Goal: Task Accomplishment & Management: Use online tool/utility

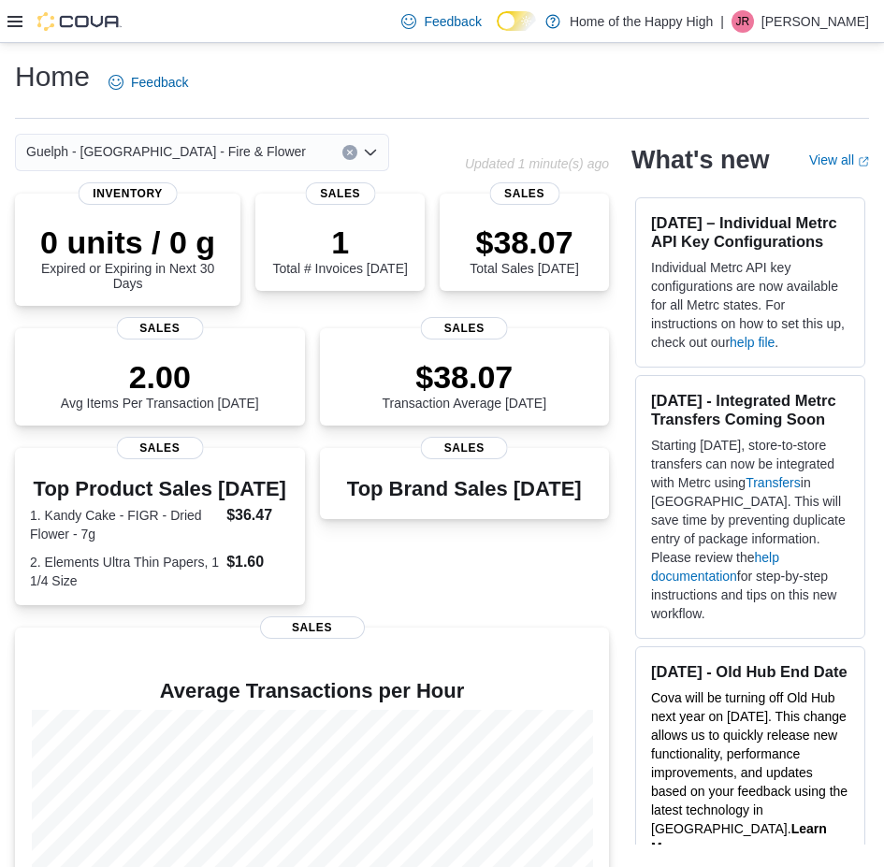
click at [19, 16] on icon at bounding box center [14, 21] width 15 height 11
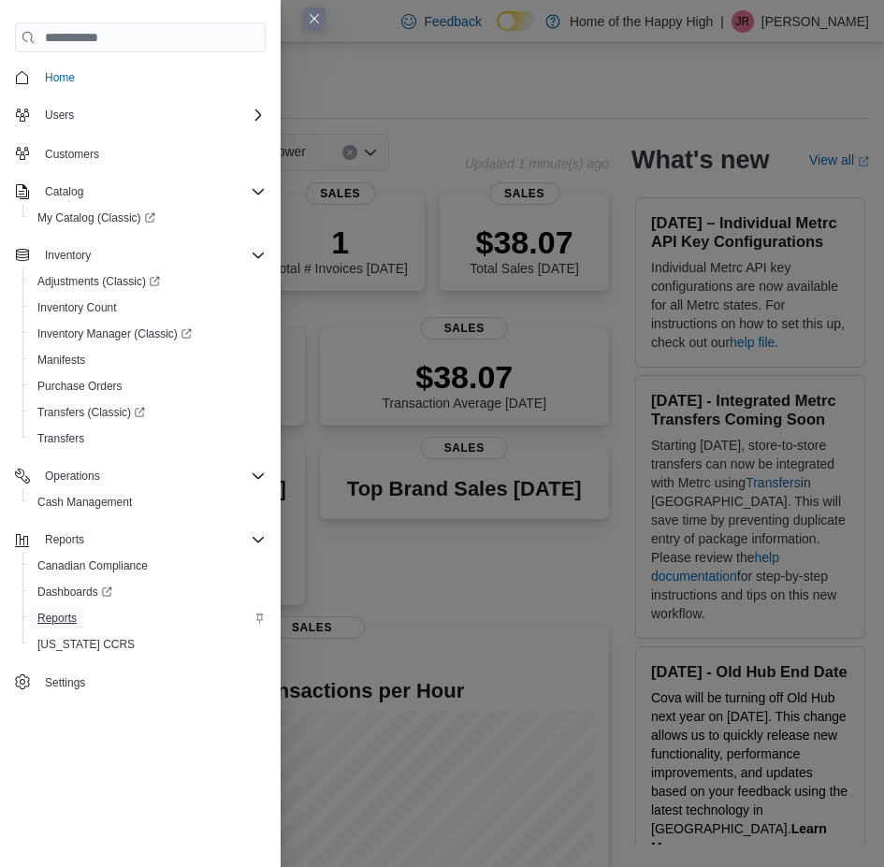
click at [57, 615] on span "Reports" at bounding box center [56, 618] width 39 height 15
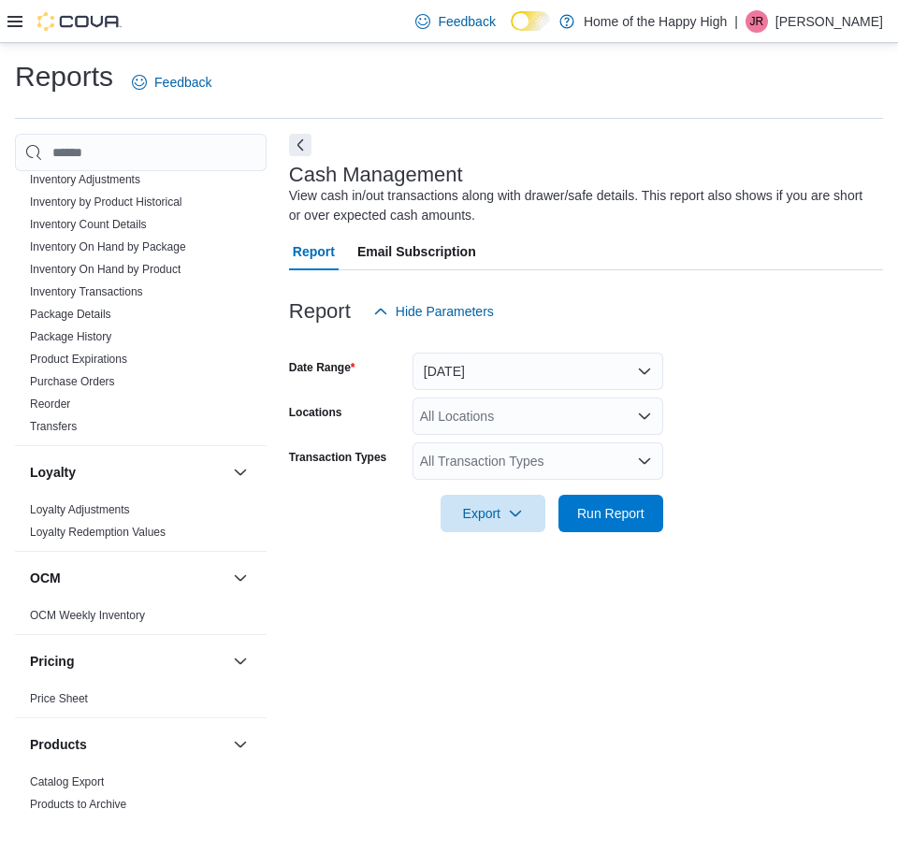
scroll to position [187, 0]
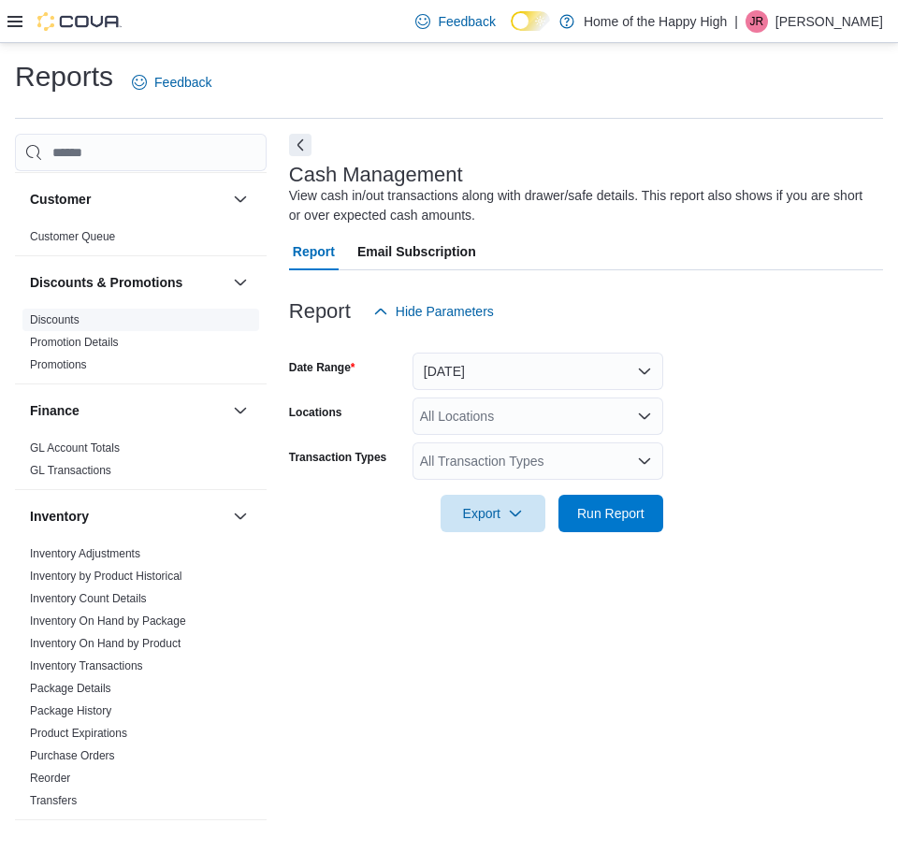
click at [55, 315] on link "Discounts" at bounding box center [55, 319] width 50 height 13
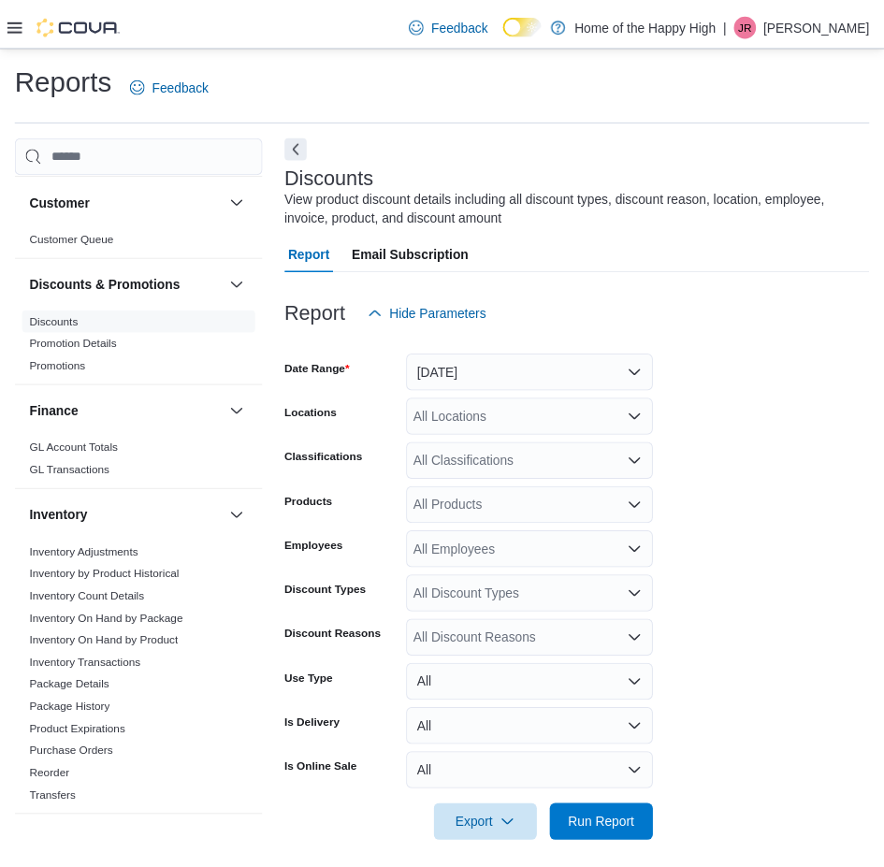
scroll to position [17, 0]
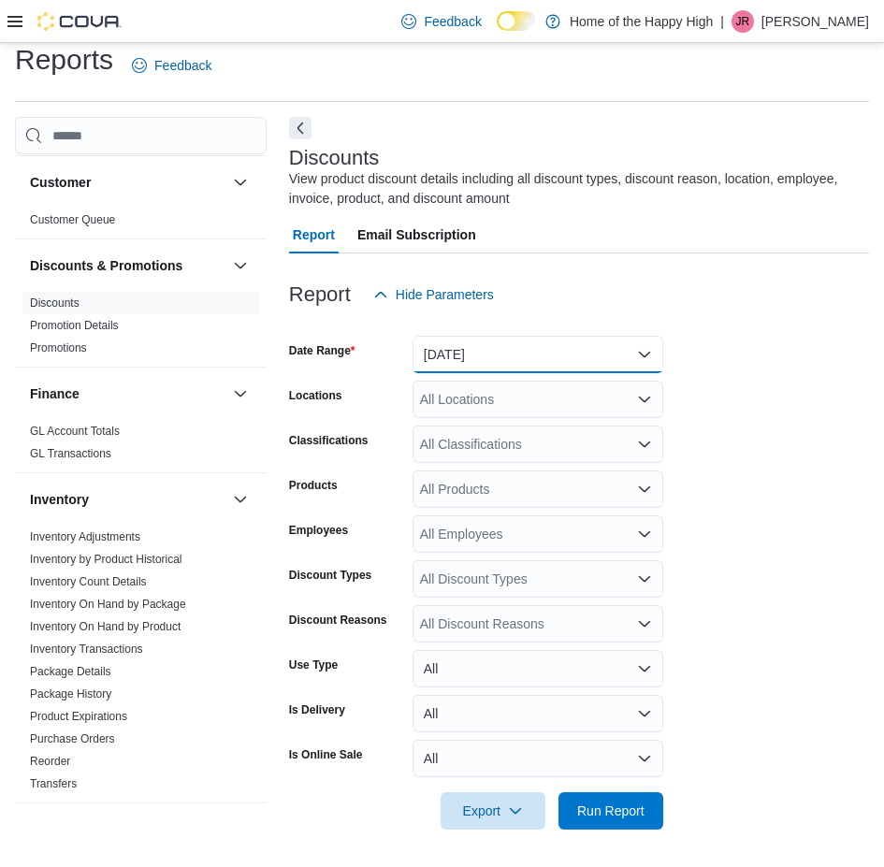
click at [552, 346] on button "[DATE]" at bounding box center [537, 354] width 251 height 37
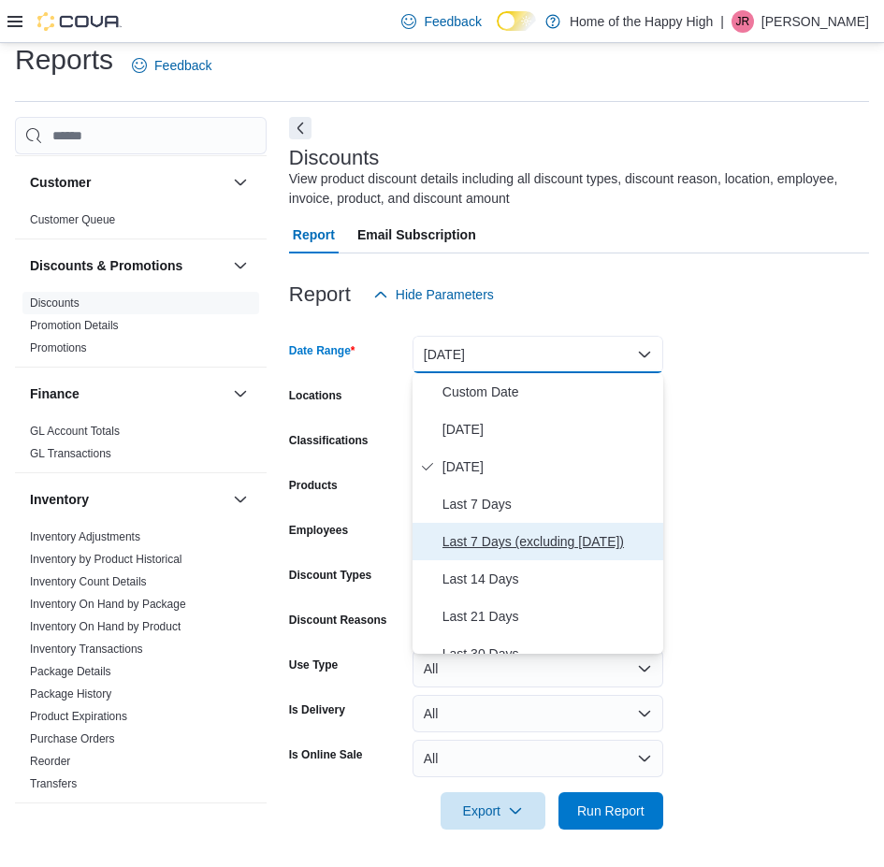
click at [523, 535] on span "Last 7 Days (excluding [DATE])" at bounding box center [548, 541] width 213 height 22
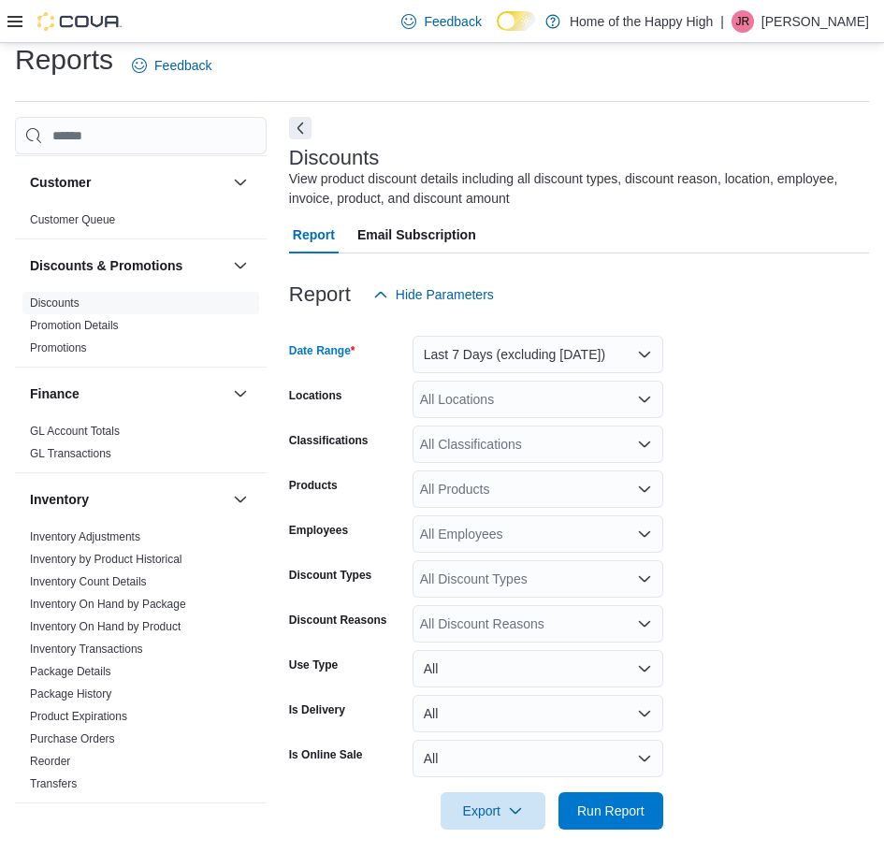
click at [517, 405] on div "All Locations" at bounding box center [537, 399] width 251 height 37
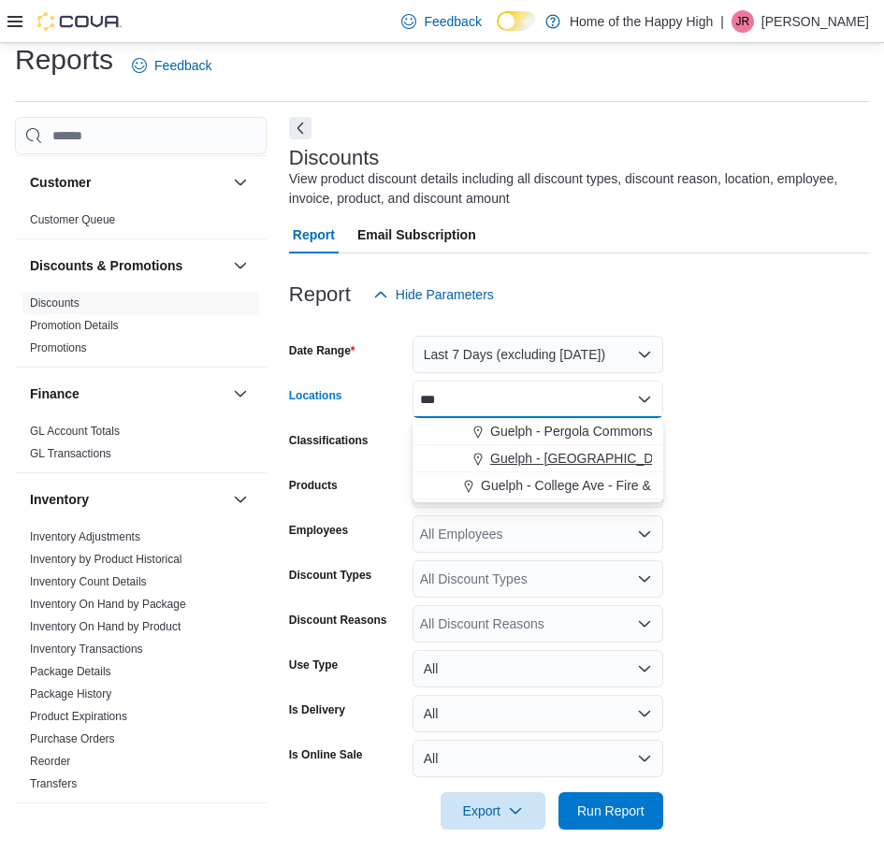
type input "***"
click at [556, 456] on span "Guelph - [GEOGRAPHIC_DATA] - Fire & Flower" at bounding box center [630, 458] width 280 height 19
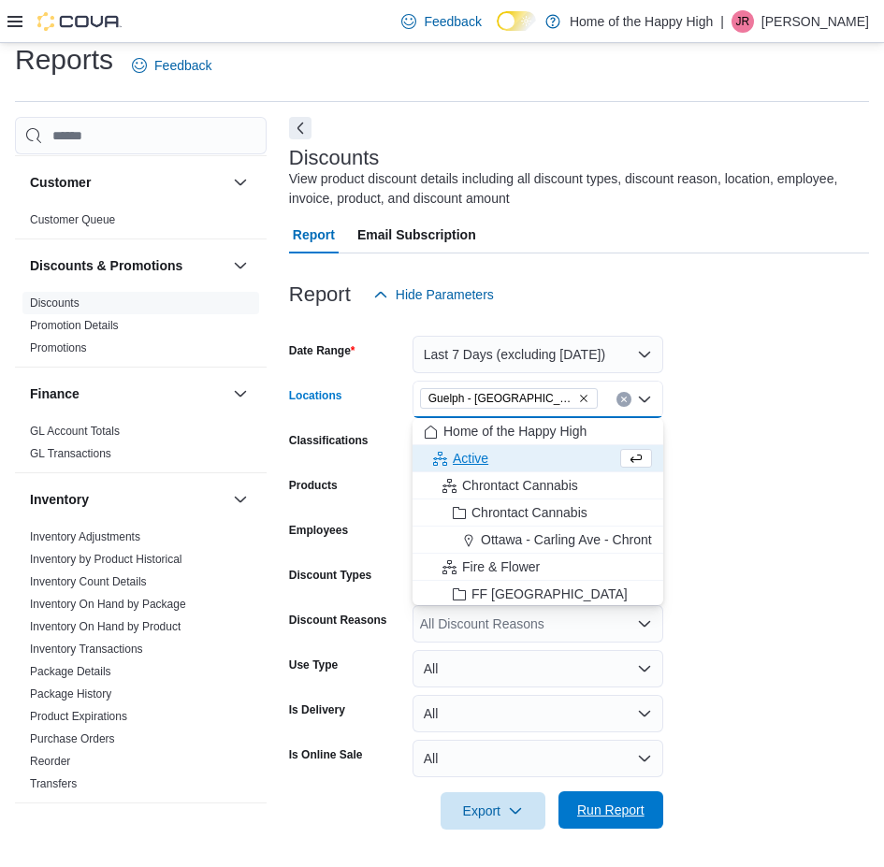
click at [596, 811] on span "Run Report" at bounding box center [610, 810] width 67 height 19
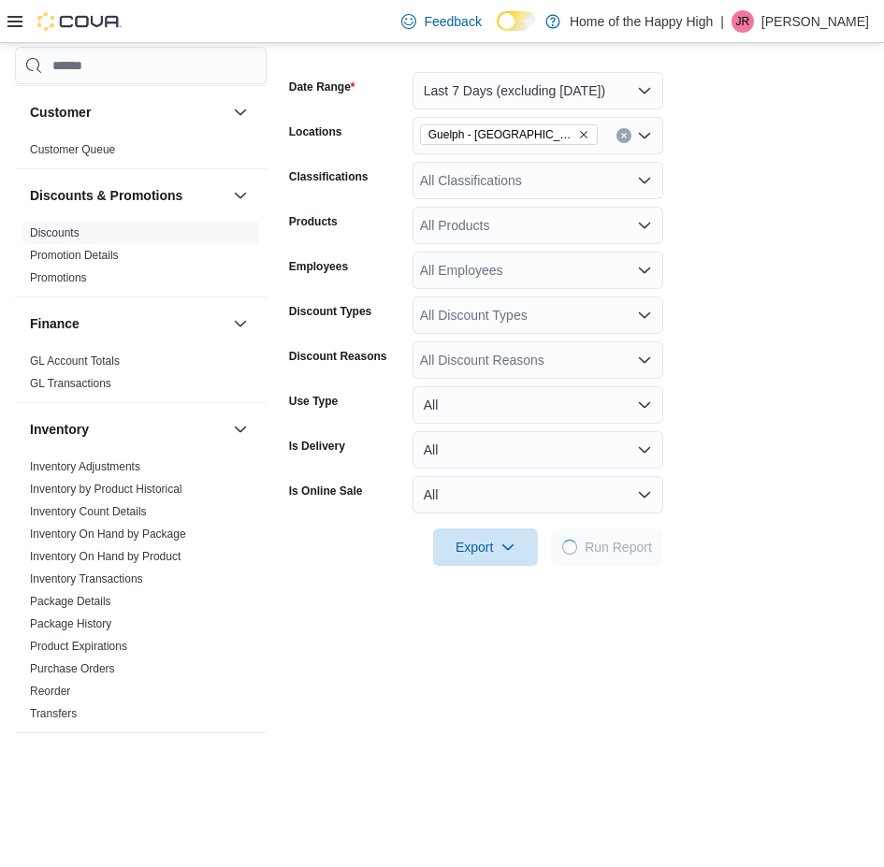
scroll to position [297, 0]
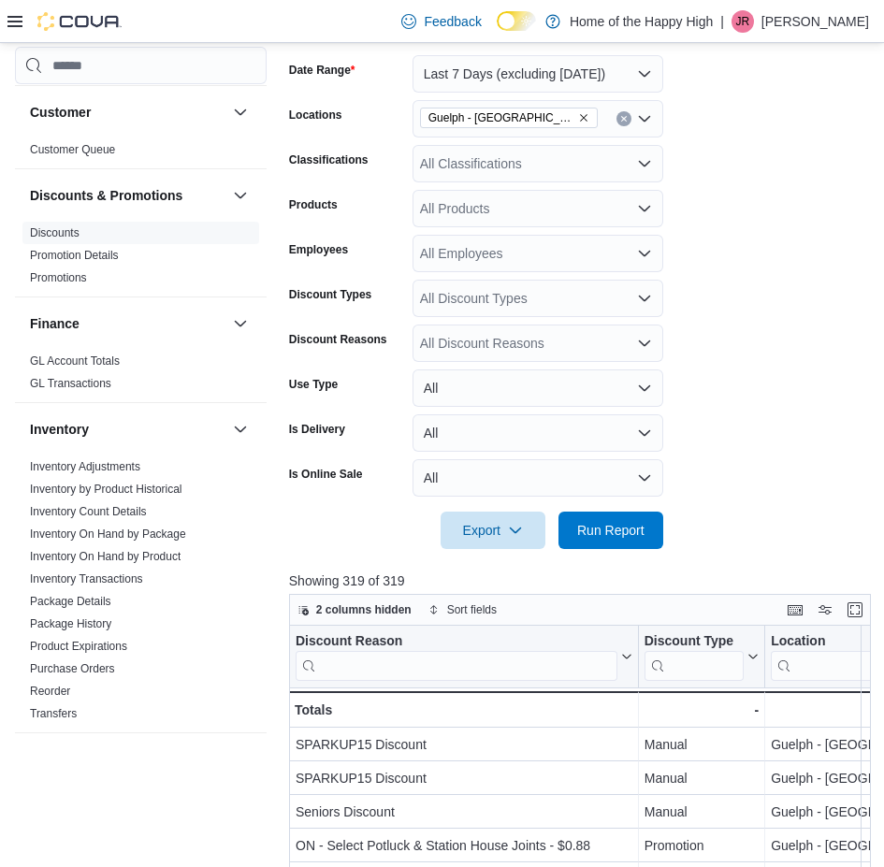
click at [411, 675] on input "search" at bounding box center [457, 666] width 322 height 30
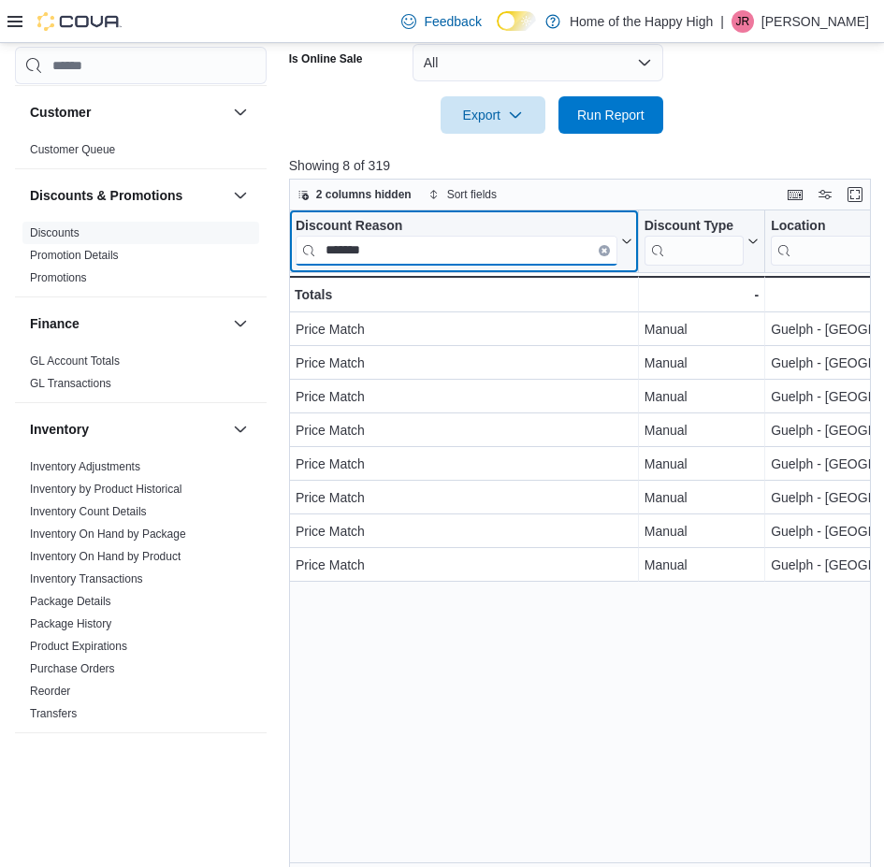
scroll to position [733, 0]
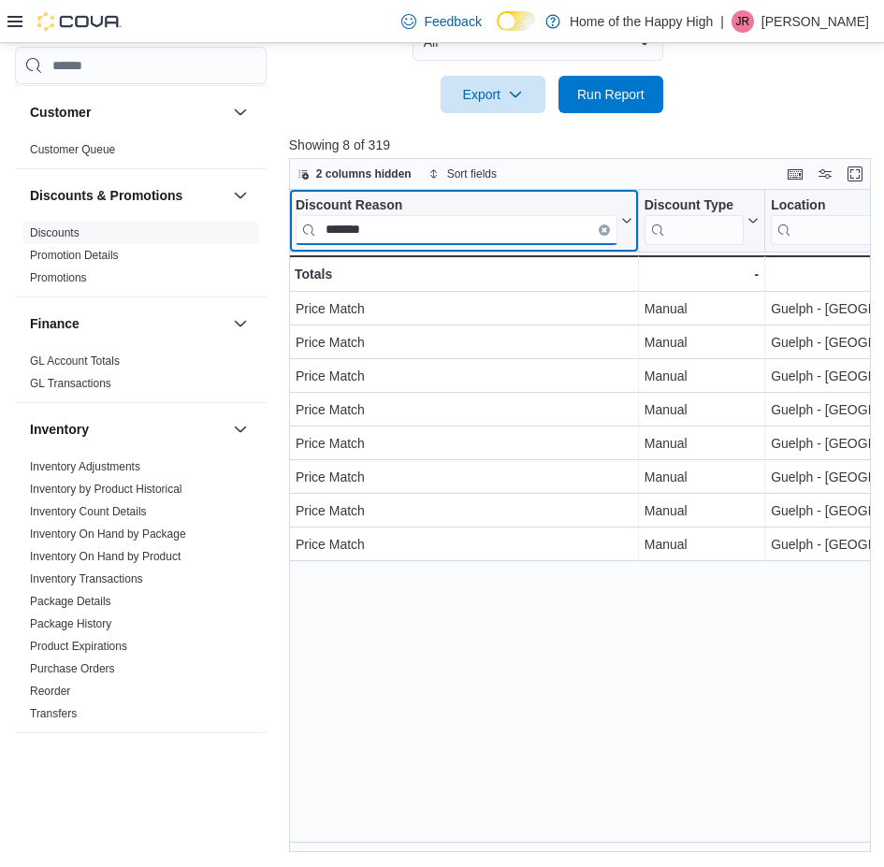
type input "*******"
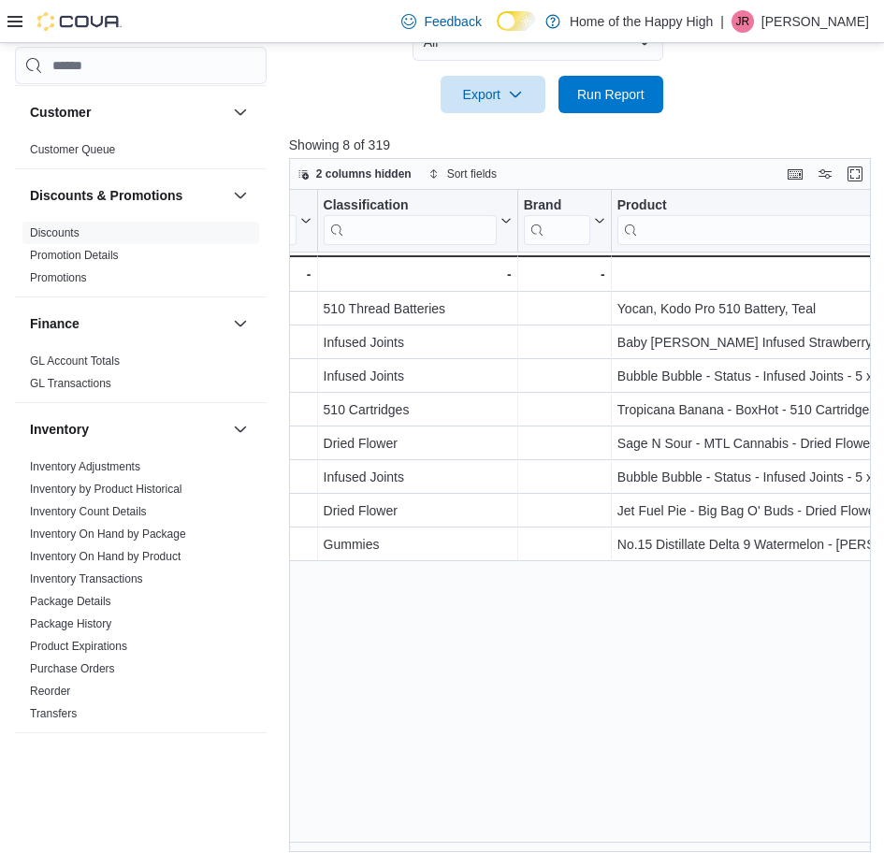
scroll to position [0, 1743]
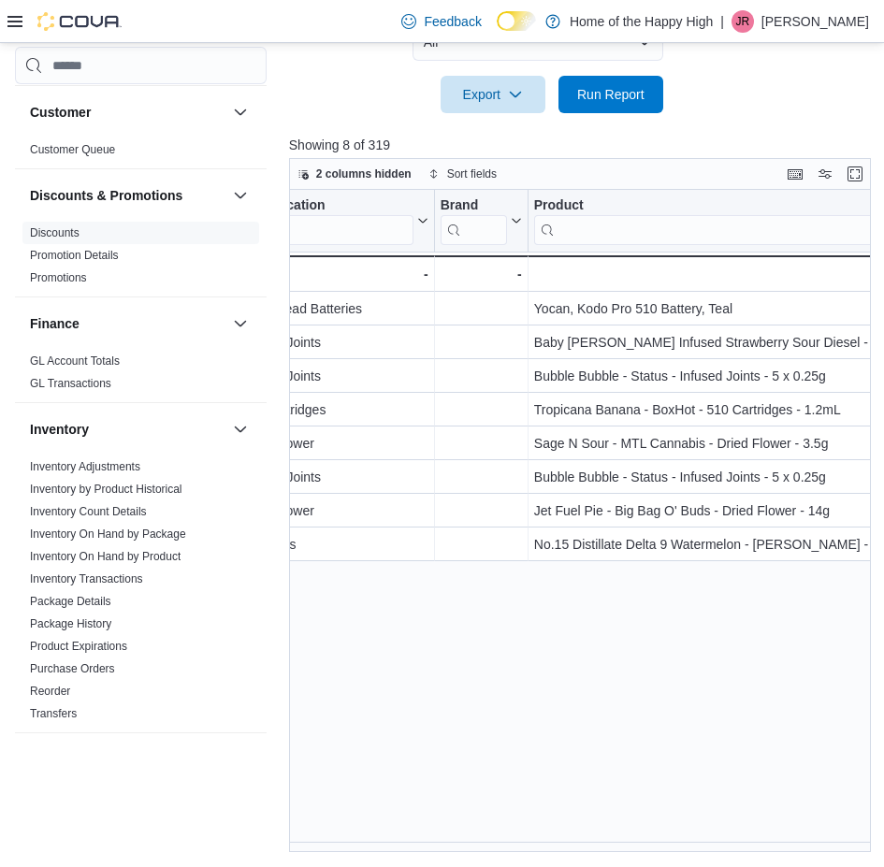
click at [691, 719] on div "Discount Reason ******* Click to view column header actions Discount Type Click…" at bounding box center [583, 521] width 588 height 662
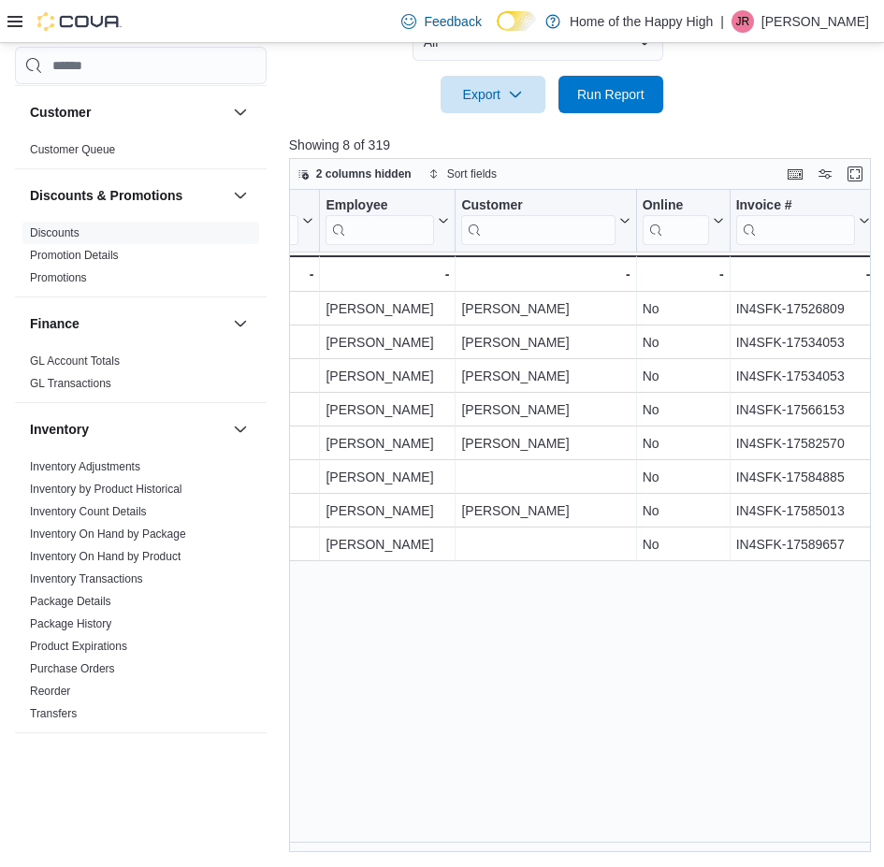
scroll to position [0, 686]
